Goal: Transaction & Acquisition: Obtain resource

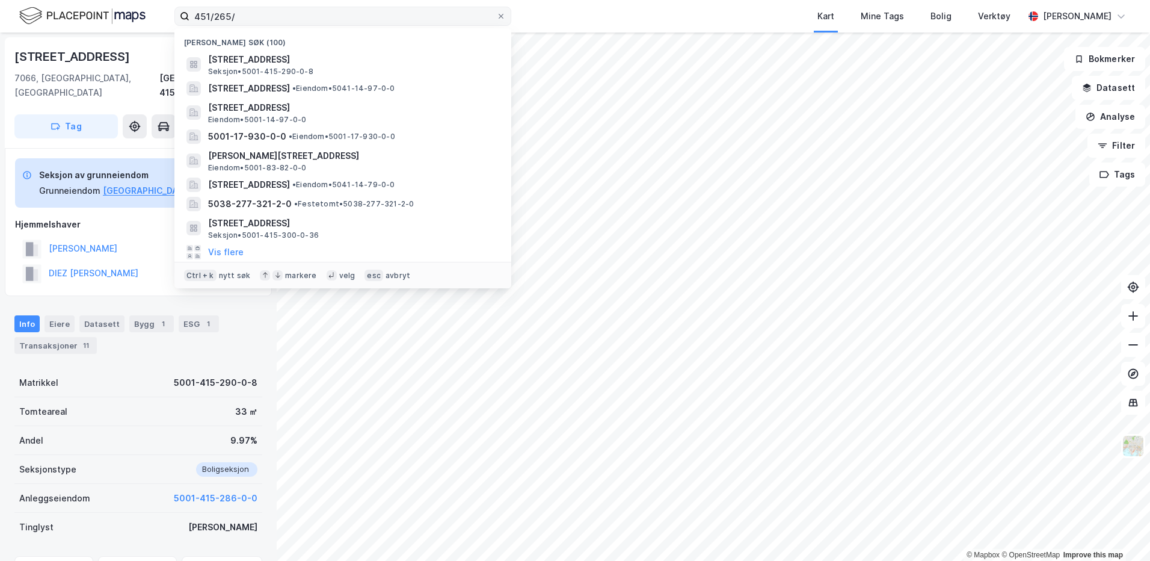
scroll to position [1, 0]
drag, startPoint x: 254, startPoint y: 16, endPoint x: 141, endPoint y: 13, distance: 112.5
click at [141, 13] on div "451/265/ Nylige søk (100) [STREET_ADDRESS] • 5001-415-290-0-8 Lykkesvingen 4, 7…" at bounding box center [575, 16] width 1150 height 32
paste input "gnr. 415 bnr. 292"
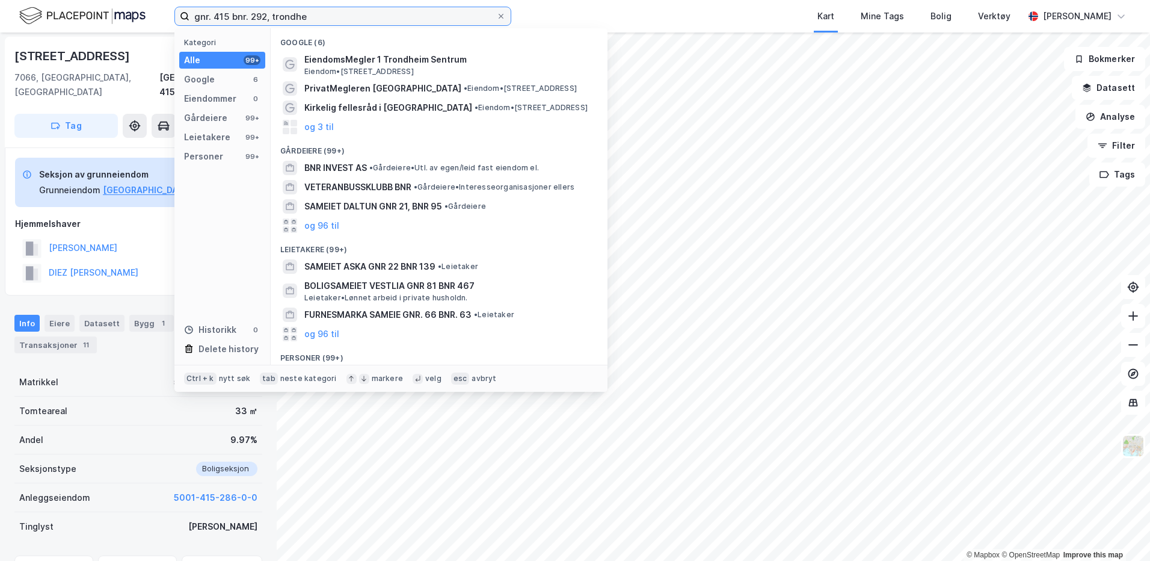
drag, startPoint x: 248, startPoint y: 17, endPoint x: 229, endPoint y: 18, distance: 19.3
click at [229, 18] on input "gnr. 415 bnr. 292, trondhe" at bounding box center [343, 16] width 307 height 18
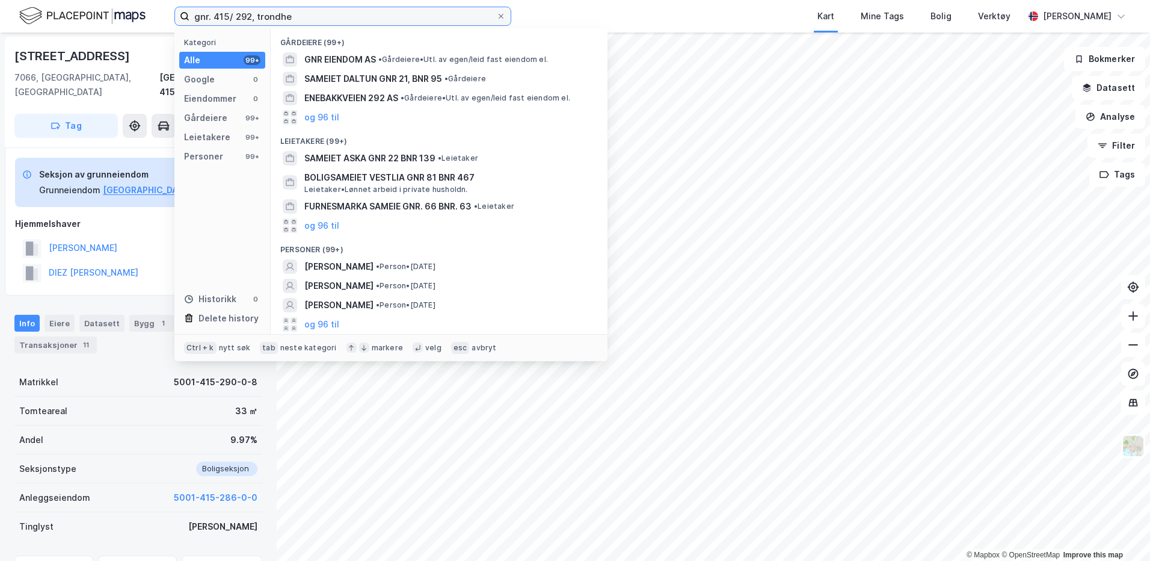
drag, startPoint x: 211, startPoint y: 16, endPoint x: 180, endPoint y: 20, distance: 30.9
click at [180, 20] on label "gnr. 415/ 292, trondhe" at bounding box center [342, 16] width 337 height 19
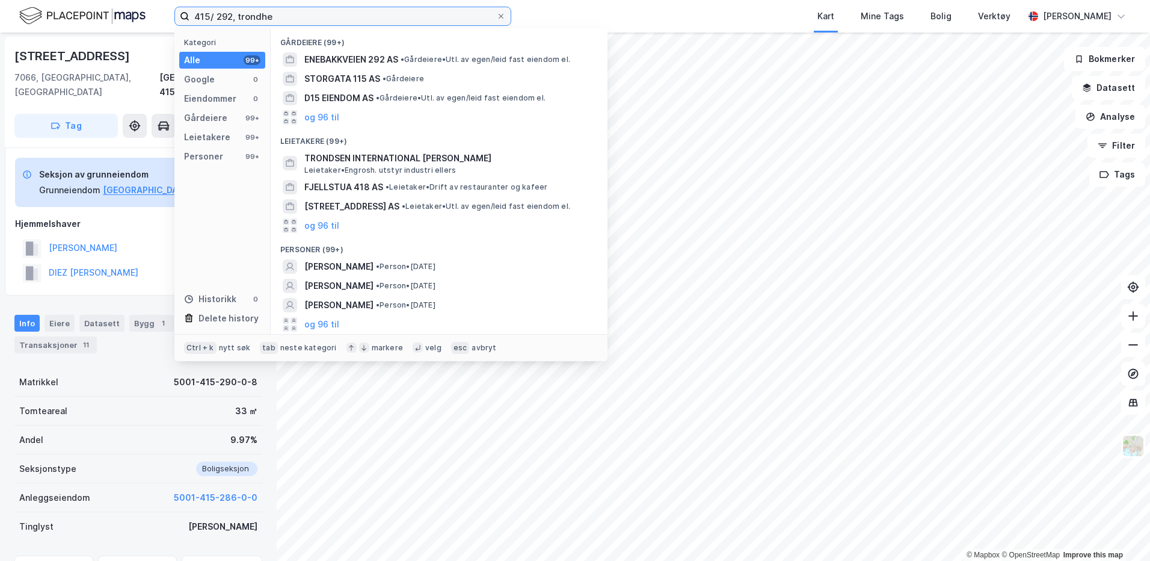
click at [315, 22] on input "415/ 292, trondhe" at bounding box center [343, 16] width 307 height 18
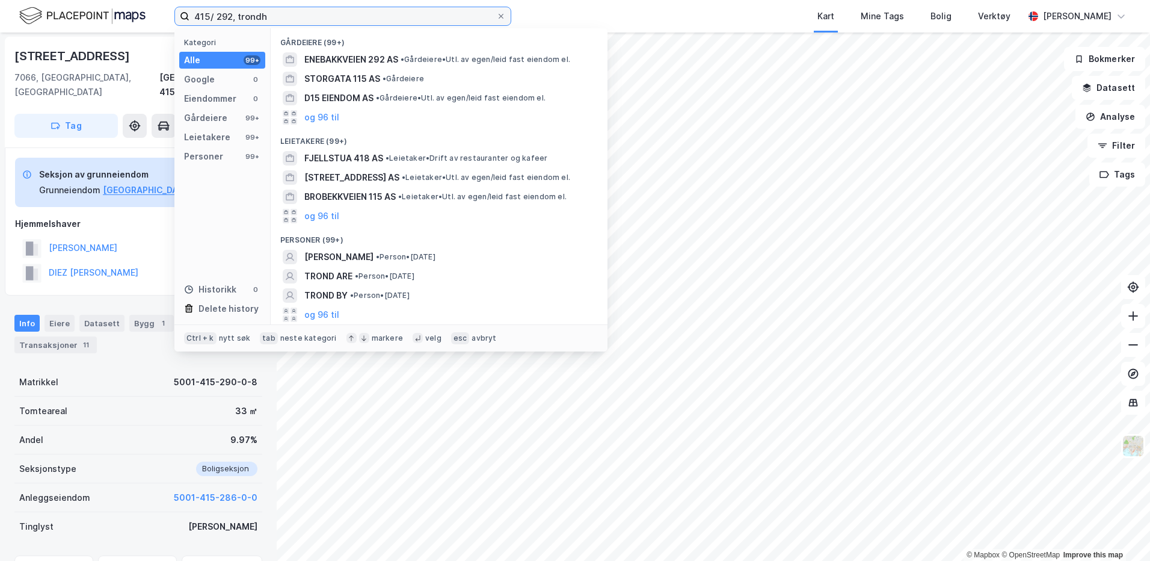
click at [220, 16] on input "415/ 292, trondh" at bounding box center [343, 16] width 307 height 18
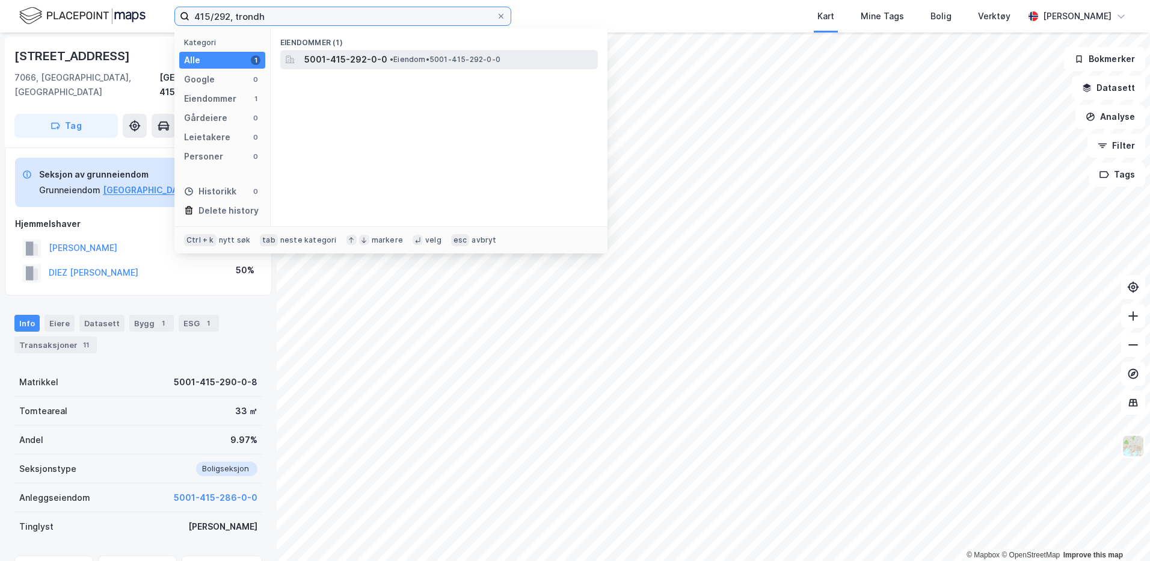
type input "415/292, trondh"
click at [353, 50] on div "5001-415-292-0-0 • Eiendom • 5001-415-292-0-0" at bounding box center [439, 59] width 318 height 19
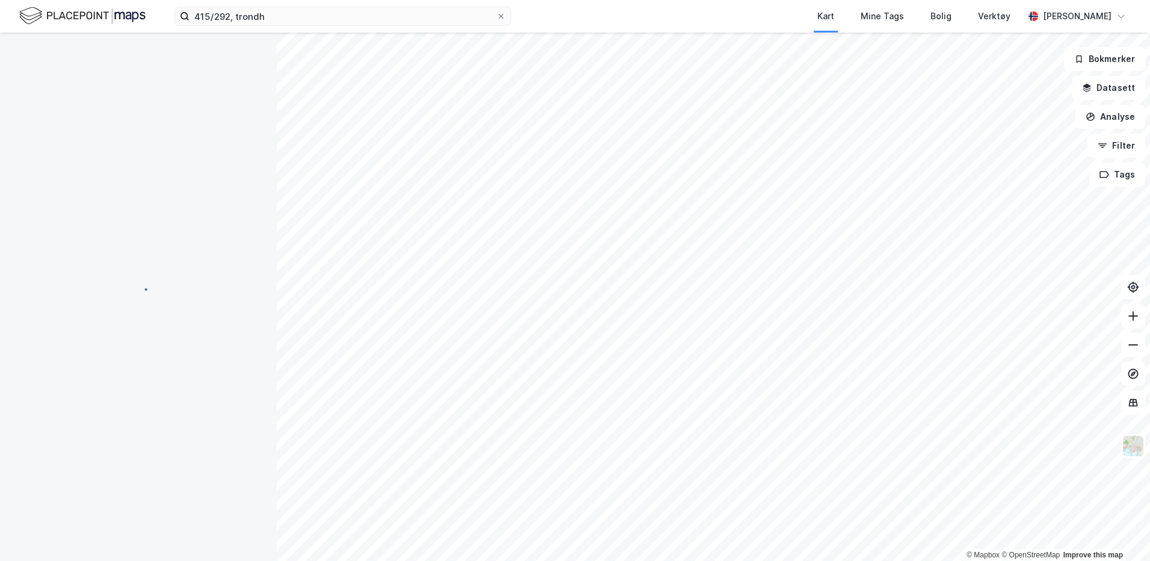
scroll to position [1, 0]
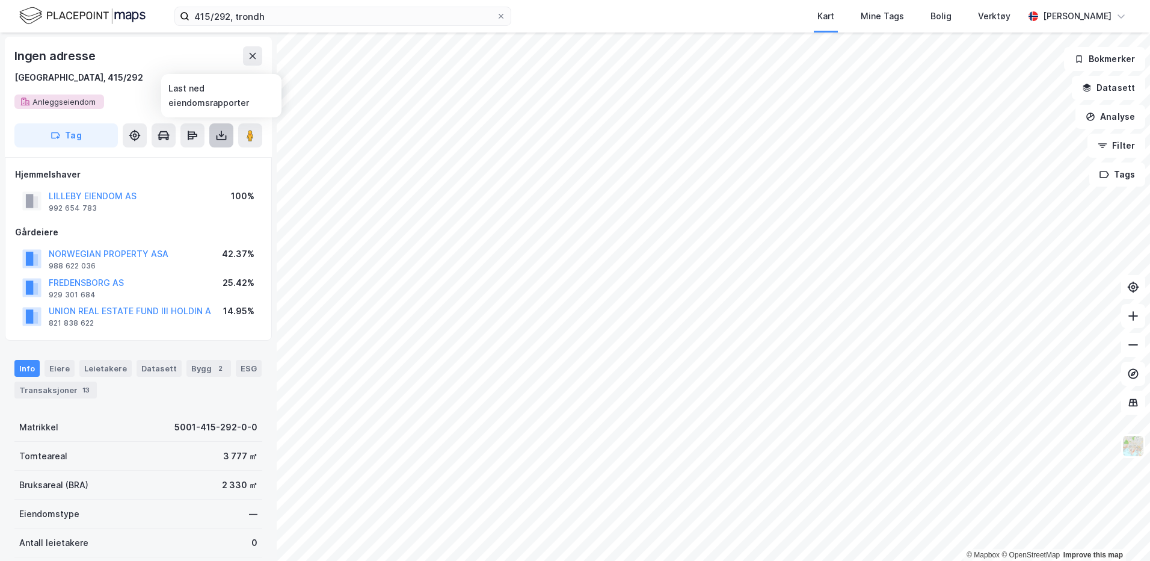
click at [221, 134] on icon at bounding box center [221, 135] width 12 height 12
click at [155, 157] on div "Last ned grunnbok" at bounding box center [162, 160] width 70 height 10
